Goal: Information Seeking & Learning: Find specific fact

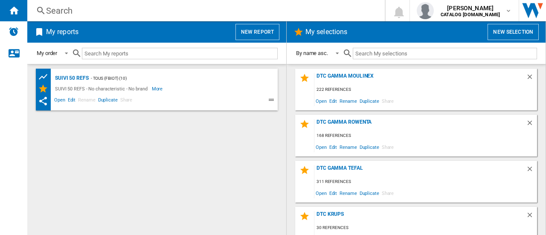
click at [131, 13] on div "Search" at bounding box center [204, 11] width 317 height 12
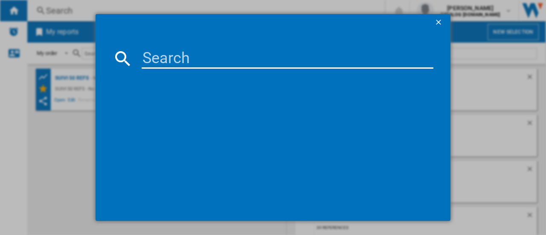
click at [184, 60] on input at bounding box center [288, 58] width 292 height 20
type input "l"
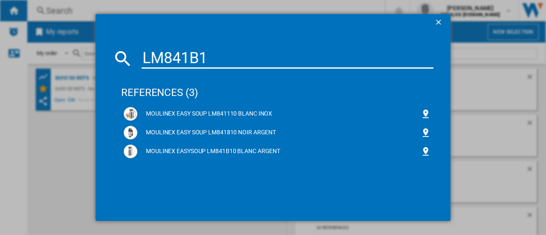
type input "LM841B10"
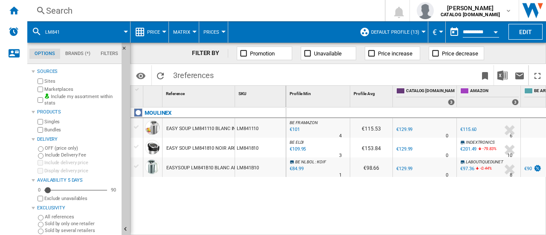
click at [176, 10] on div "Search" at bounding box center [204, 11] width 317 height 12
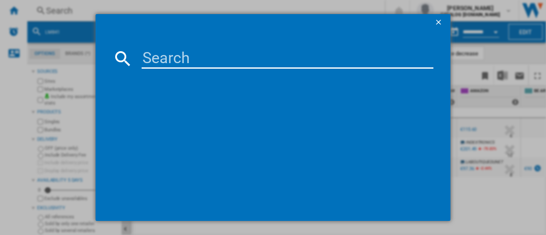
click at [171, 61] on input at bounding box center [288, 58] width 292 height 20
type input "RY8544WH"
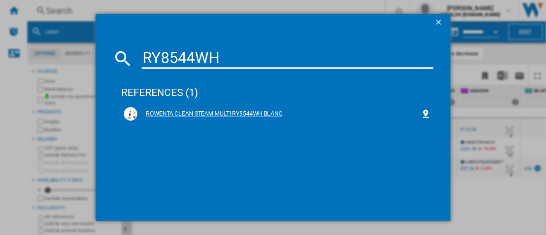
click at [252, 111] on div "ROWENTA CLEAN STEAM MULTI RY8544WH BLANC" at bounding box center [278, 114] width 283 height 9
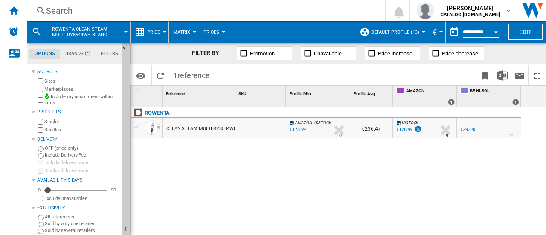
click at [402, 158] on div "AMAZON : IDSTOCK -1.0 % €178.99 % N/A 9 AMAZON : IDSTOCK €236.47 [GEOGRAPHIC_DA…" at bounding box center [416, 172] width 260 height 128
